Goal: Navigation & Orientation: Find specific page/section

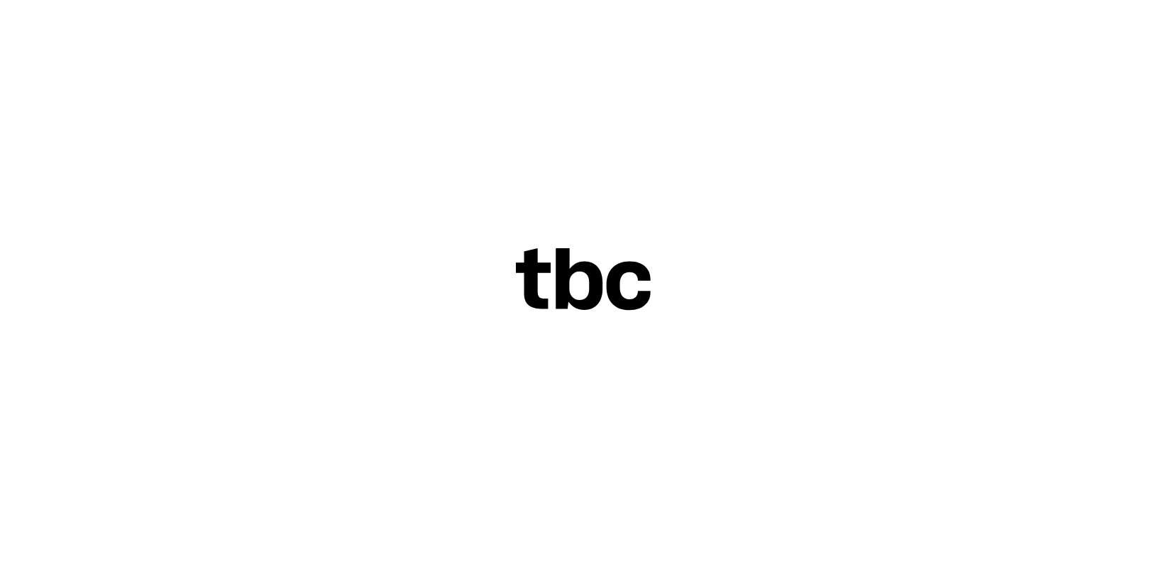
scroll to position [48, 0]
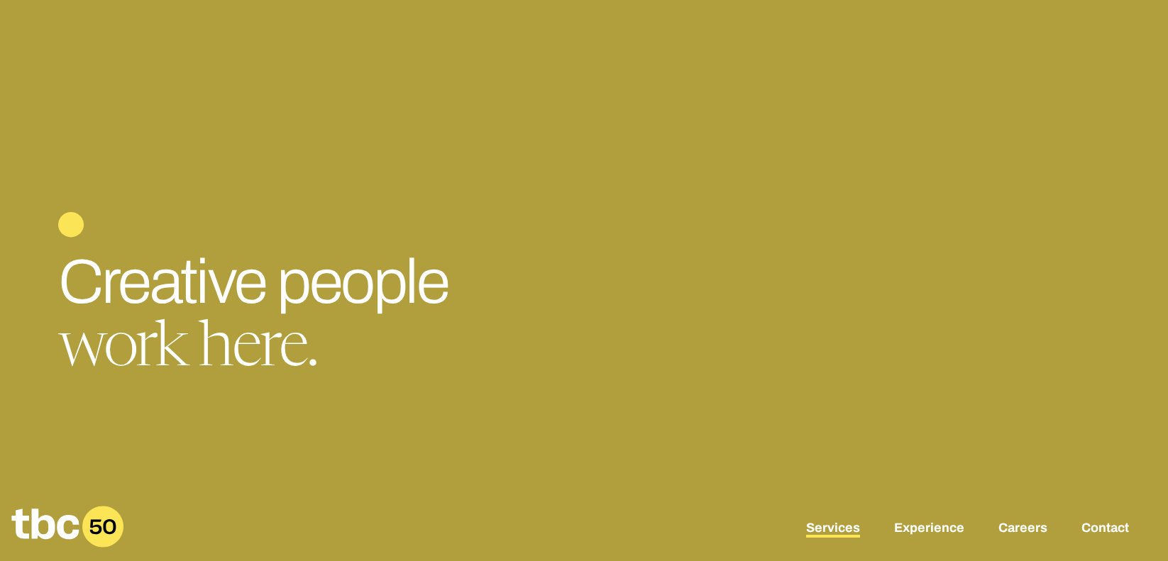
click at [842, 530] on link "Services" at bounding box center [833, 529] width 54 height 17
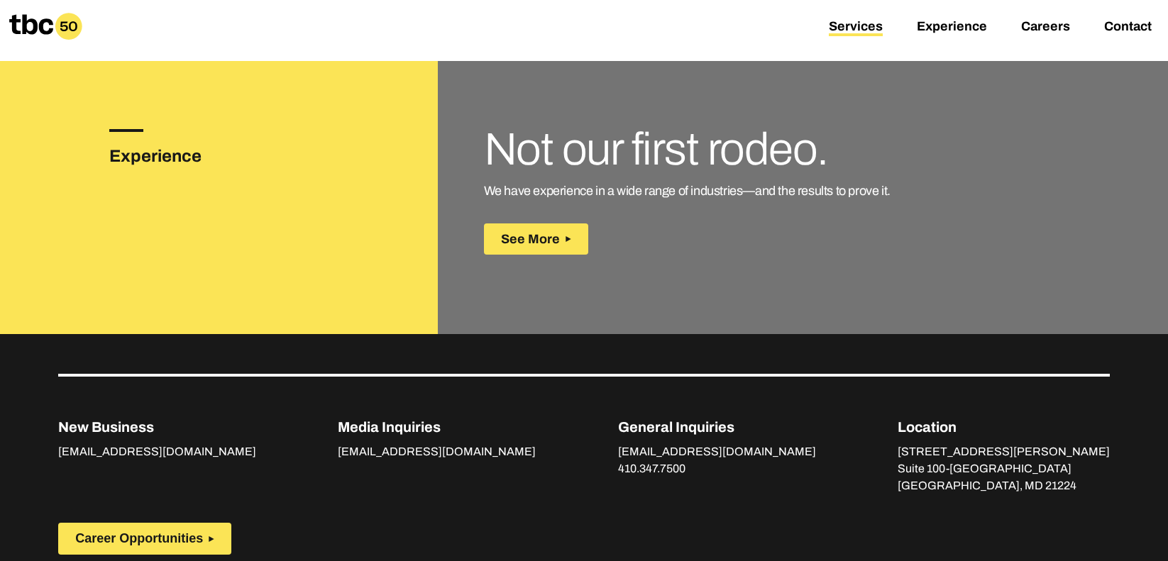
scroll to position [2151, 0]
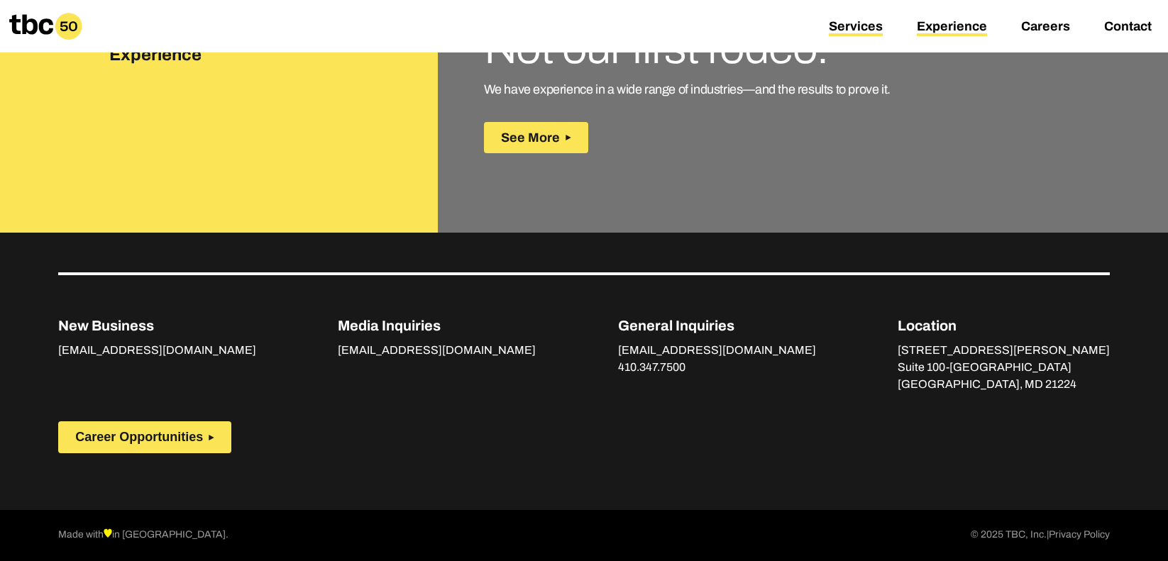
click at [966, 29] on link "Experience" at bounding box center [952, 27] width 70 height 17
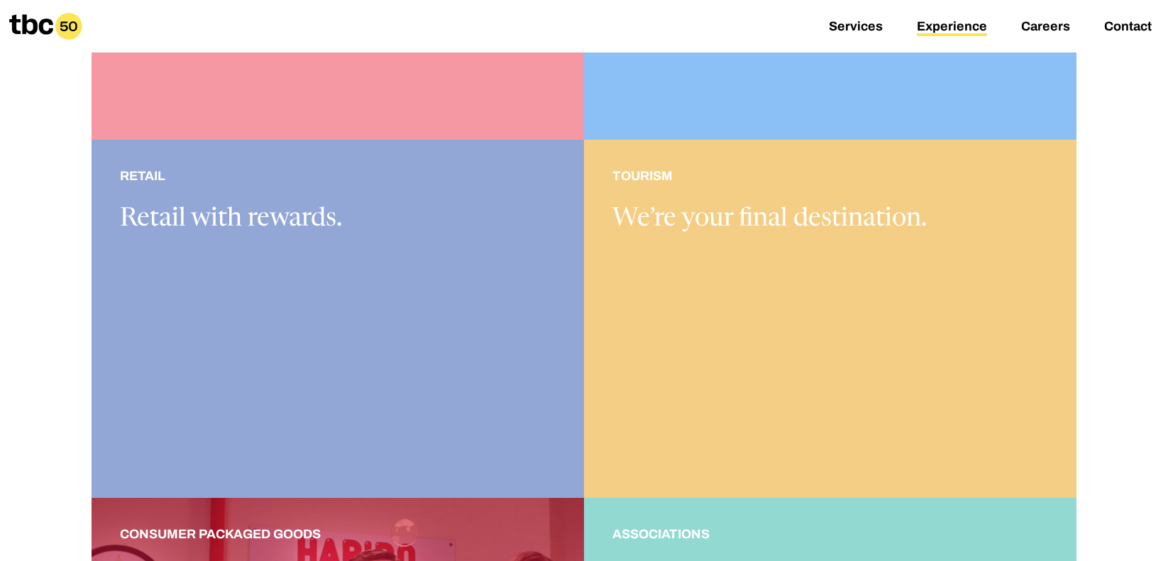
scroll to position [1079, 0]
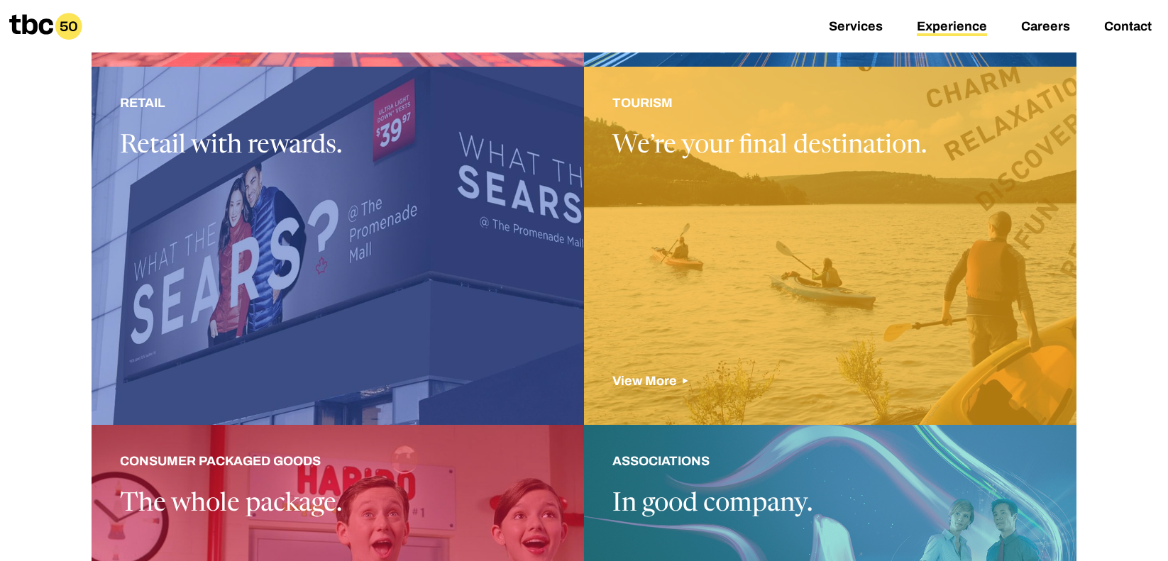
click at [615, 291] on div at bounding box center [830, 246] width 493 height 358
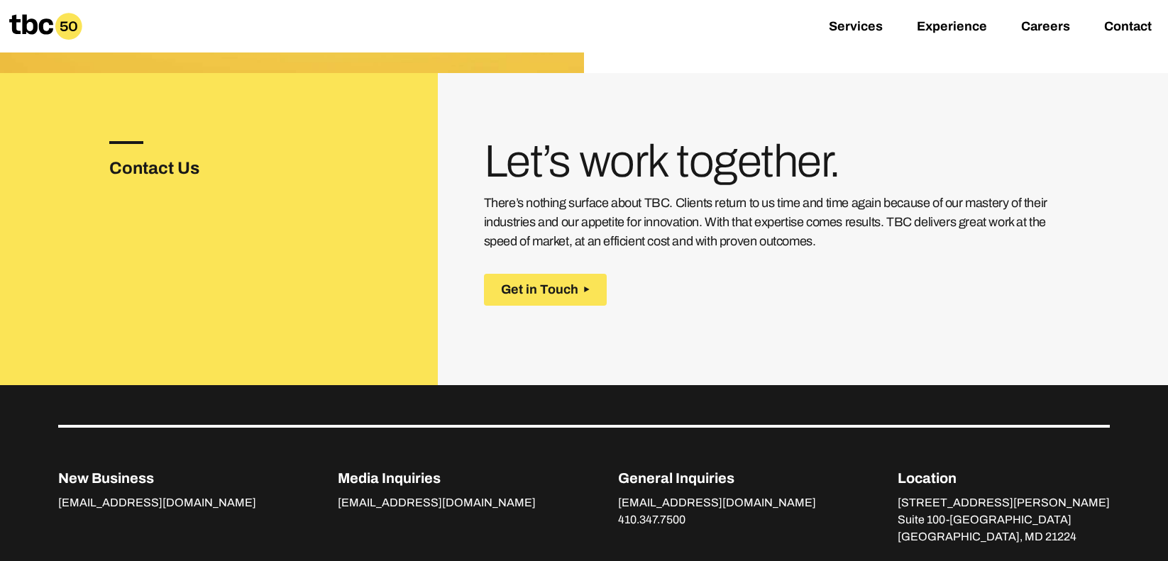
scroll to position [2058, 0]
